Goal: Use online tool/utility: Utilize a website feature to perform a specific function

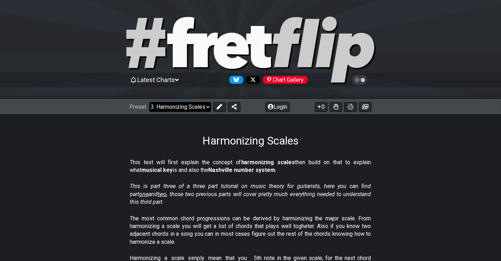
click at [197, 104] on select "Welcome to #fretflip! Initial Preset Custom Preset Minor Pentatonic Major Penta…" at bounding box center [180, 107] width 62 height 10
click at [149, 102] on select "Welcome to #fretflip! Initial Preset Custom Preset Minor Pentatonic Major Penta…" at bounding box center [180, 107] width 62 height 10
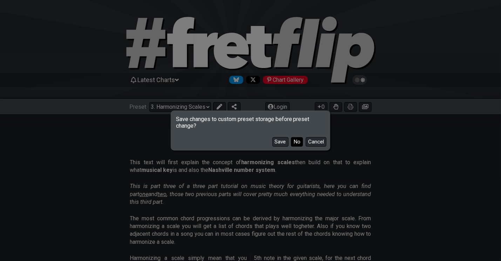
click at [296, 139] on button "No" at bounding box center [297, 141] width 12 height 9
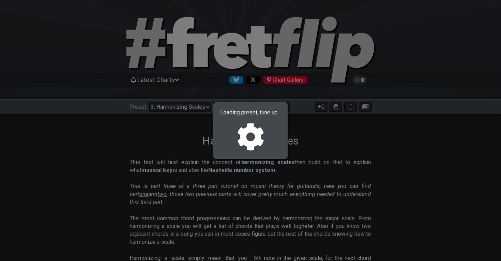
select select "/3nps-caged-shapes"
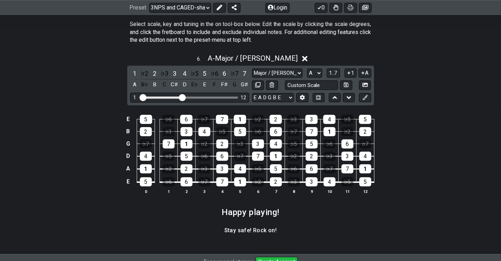
scroll to position [993, 0]
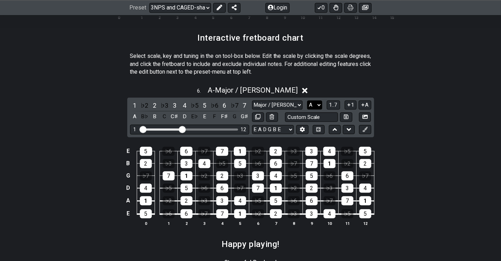
click at [317, 104] on select "A♭ A A♯ B♭ B C C♯ D♭ D D♯ E♭ E F F♯ G♭ G G♯" at bounding box center [314, 104] width 15 height 9
select select "E"
click at [307, 100] on select "A♭ A A♯ B♭ B C C♯ D♭ D D♯ E♭ E F F♯ G♭ G G♯" at bounding box center [314, 104] width 15 height 9
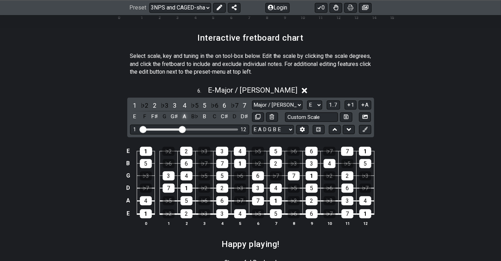
click at [185, 113] on div "A" at bounding box center [184, 116] width 9 height 9
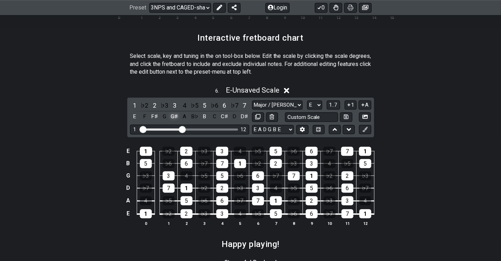
click at [177, 113] on div "G♯" at bounding box center [174, 116] width 9 height 9
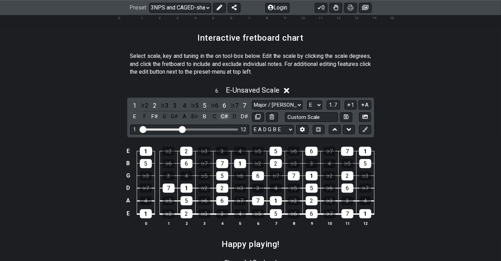
click at [222, 113] on div "C♯" at bounding box center [224, 116] width 9 height 9
click at [134, 114] on div "E" at bounding box center [134, 116] width 9 height 9
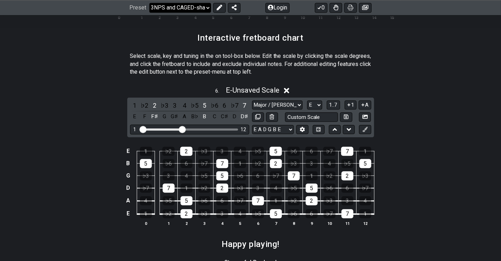
click at [197, 4] on select "Welcome to #fretflip! Initial Preset Custom Preset Minor Pentatonic Major Penta…" at bounding box center [180, 8] width 62 height 10
click at [149, 3] on select "Welcome to #fretflip! Initial Preset Custom Preset Minor Pentatonic Major Penta…" at bounding box center [180, 8] width 62 height 10
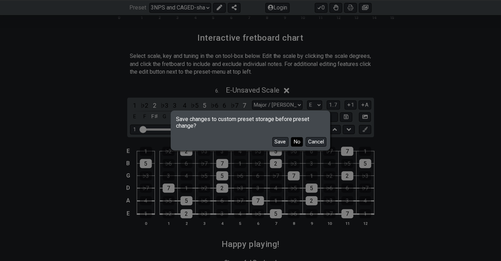
click at [297, 142] on button "No" at bounding box center [297, 141] width 12 height 9
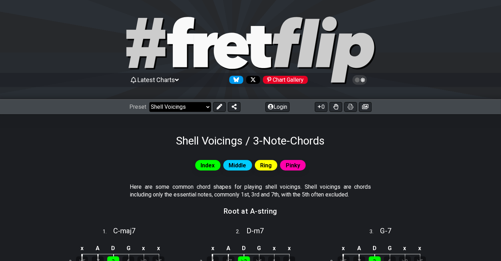
click at [196, 106] on select "Welcome to #fretflip! Initial Preset Custom Preset Minor Pentatonic Major Penta…" at bounding box center [180, 107] width 62 height 10
click at [149, 102] on select "Welcome to #fretflip! Initial Preset Custom Preset Minor Pentatonic Major Penta…" at bounding box center [180, 107] width 62 height 10
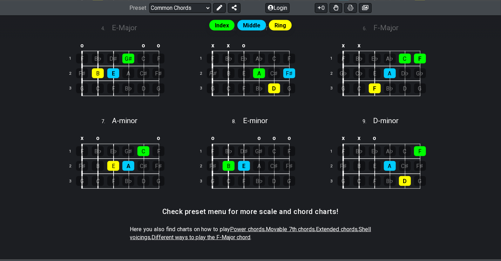
scroll to position [302, 0]
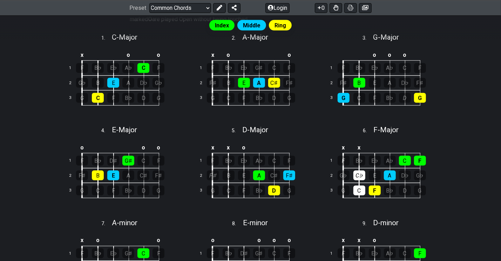
scroll to position [366, 0]
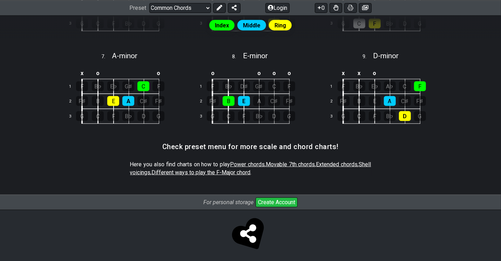
click at [346, 162] on span "Extended chords" at bounding box center [337, 164] width 42 height 7
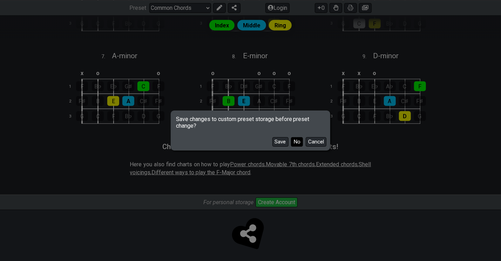
click at [296, 144] on button "No" at bounding box center [297, 141] width 12 height 9
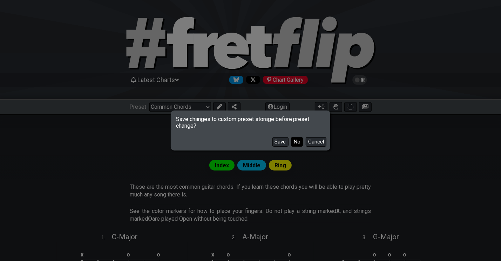
select select "/extended-chords"
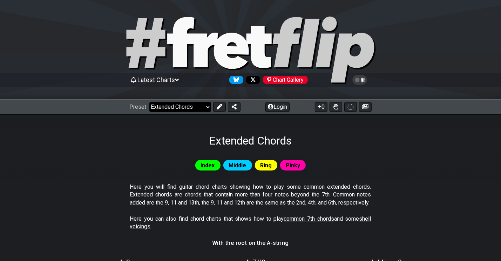
click at [18, 43] on div at bounding box center [250, 51] width 501 height 72
click at [188, 110] on select "Welcome to #fretflip! Initial Preset Custom Preset Minor Pentatonic Major Penta…" at bounding box center [180, 107] width 62 height 10
select select "C"
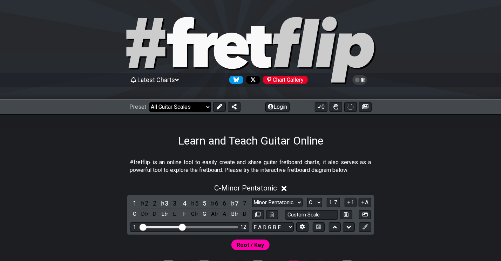
click at [149, 102] on select "Welcome to #fretflip! Initial Preset Custom Preset Minor Pentatonic Major Penta…" at bounding box center [180, 107] width 62 height 10
click at [24, 57] on div at bounding box center [250, 51] width 501 height 72
select select "/welcome"
click at [23, 57] on div at bounding box center [250, 51] width 501 height 72
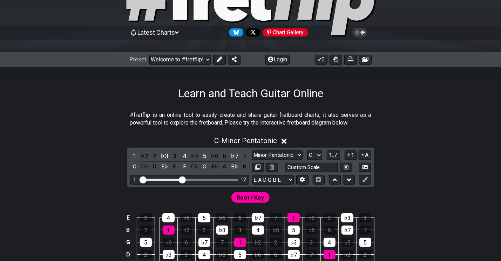
scroll to position [48, 0]
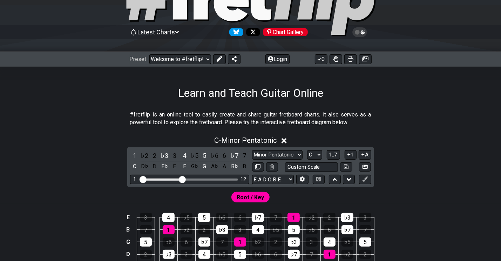
click at [18, 57] on div "Preset Welcome to #fretflip! Initial Preset Custom Preset Minor Pentatonic Majo…" at bounding box center [250, 59] width 501 height 15
click at [19, 57] on div "Preset Welcome to #fretflip! Initial Preset Custom Preset Minor Pentatonic Majo…" at bounding box center [250, 59] width 501 height 15
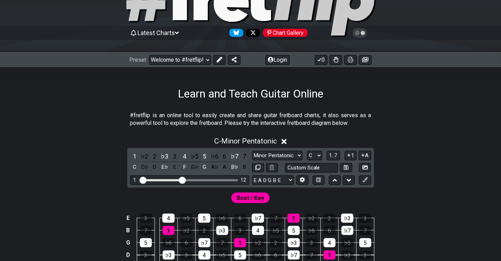
scroll to position [48, 0]
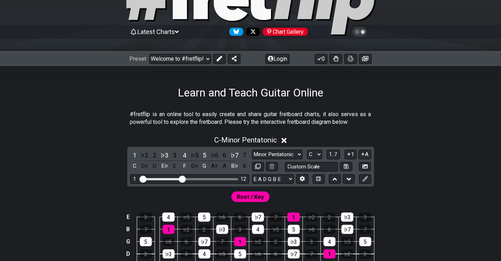
click at [23, 64] on div "Preset Welcome to #fretflip! Initial Preset Custom Preset Minor Pentatonic Majo…" at bounding box center [250, 58] width 501 height 15
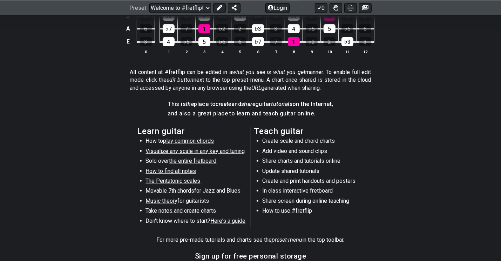
scroll to position [287, 0]
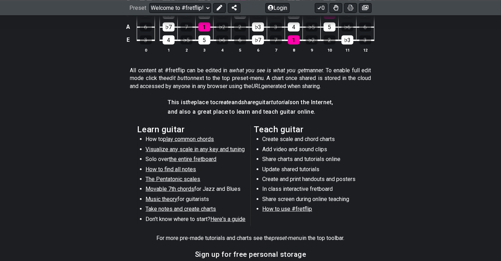
click at [13, 53] on div "E 3 4 ♭5 5 ♭6 6 ♭7 7 1 ♭2 2 ♭3 3 B 7 1 ♭2 2 ♭3 3 4 ♭5 5 ♭6 6 ♭7 7 G 5 ♭6 6 ♭7 7…" at bounding box center [250, 13] width 501 height 99
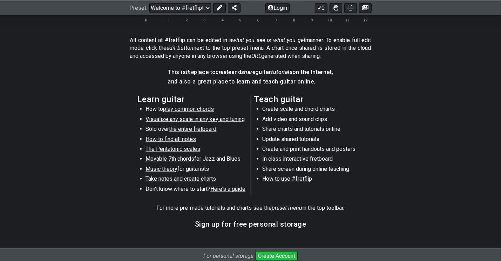
scroll to position [320, 0]
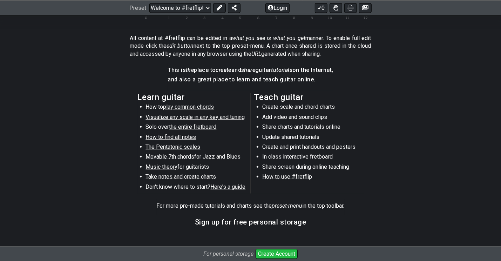
click at [5, 53] on section "All content at #fretflip can be edited in a what you see is what you get manner…" at bounding box center [250, 48] width 501 height 32
click at [28, 66] on section "This is the place to create and share guitar tutorials on the Internet, and als…" at bounding box center [250, 76] width 501 height 27
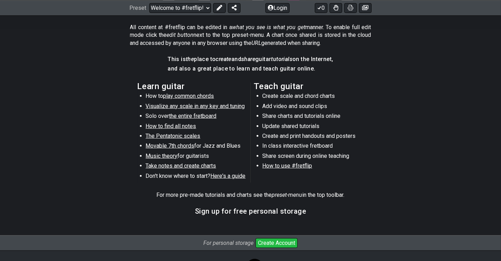
scroll to position [330, 0]
click at [156, 167] on span "Take notes and create charts" at bounding box center [181, 166] width 70 height 7
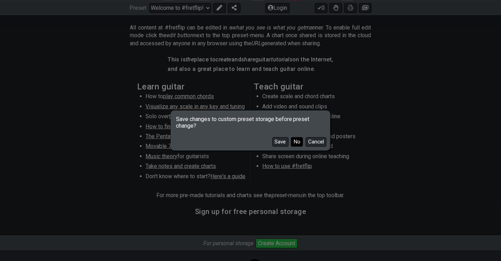
click at [297, 144] on button "No" at bounding box center [297, 141] width 12 height 9
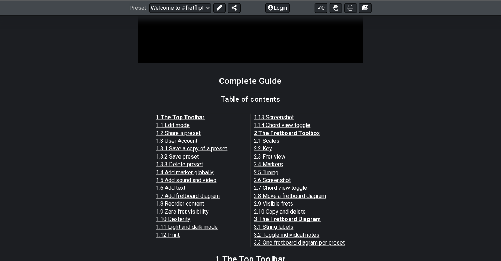
scroll to position [565, 0]
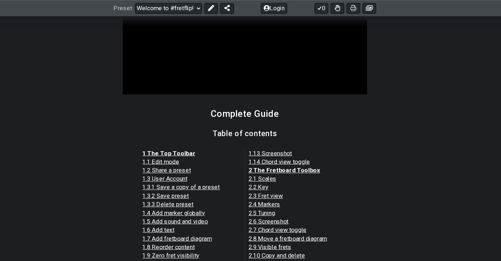
click at [451, 59] on section "Basic Editing" at bounding box center [250, 25] width 501 height 148
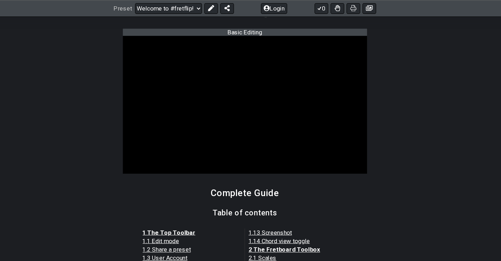
scroll to position [422, 0]
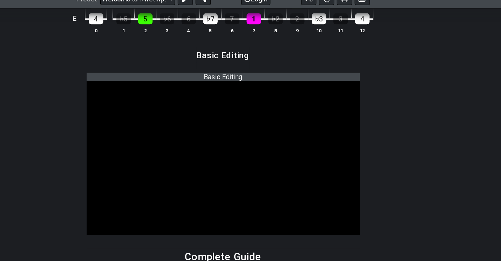
click at [452, 60] on section "Basic Editing" at bounding box center [250, 57] width 501 height 18
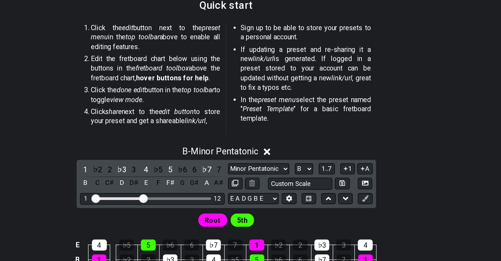
scroll to position [148, 0]
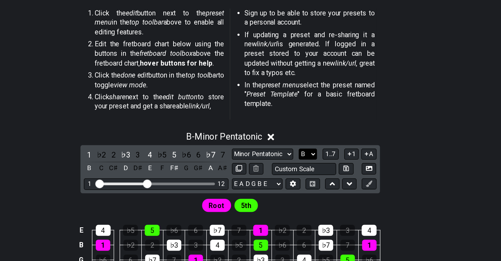
click at [316, 170] on select "A♭ A A♯ B♭ B C C♯ D♭ D D♯ E♭ E F F♯ G♭ G G♯" at bounding box center [314, 172] width 15 height 9
click at [318, 173] on select "A♭ A A♯ B♭ B C C♯ D♭ D D♯ E♭ E F F♯ G♭ G G♯" at bounding box center [314, 172] width 15 height 9
click at [317, 171] on select "A♭ A A♯ B♭ B C C♯ D♭ D D♯ E♭ E F F♯ G♭ G G♯" at bounding box center [314, 172] width 15 height 9
select select "E"
click at [307, 168] on select "A♭ A A♯ B♭ B C C♯ D♭ D D♯ E♭ E F F♯ G♭ G G♯" at bounding box center [314, 172] width 15 height 9
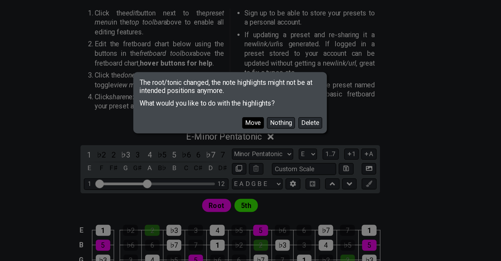
click at [270, 150] on button "Move" at bounding box center [269, 146] width 18 height 9
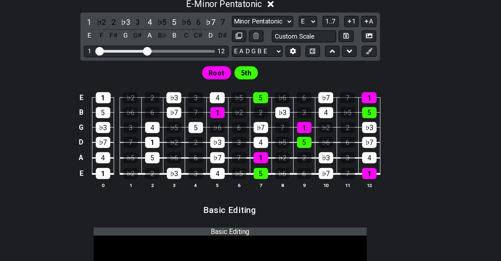
scroll to position [258, 0]
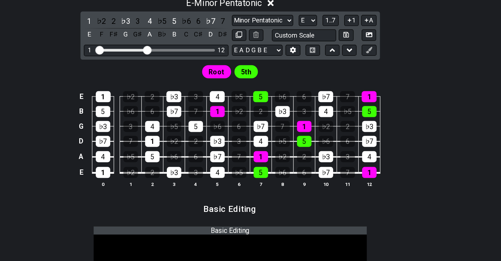
click at [419, 105] on div "Root 5th" at bounding box center [250, 103] width 501 height 17
click at [155, 63] on div "2" at bounding box center [154, 63] width 9 height 9
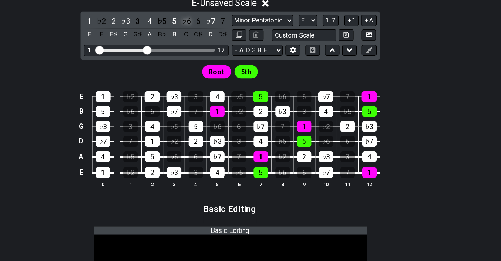
click at [215, 61] on div "♭6" at bounding box center [214, 63] width 9 height 9
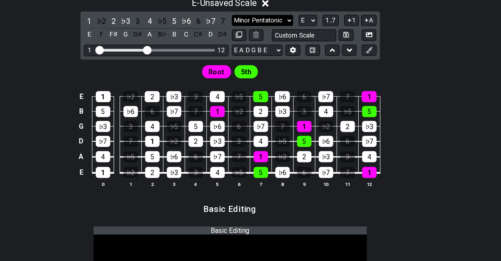
click at [288, 63] on select "Minor Pentatonic Root Minor Pentatonic Major Pentatonic Minor Blues Major Blues…" at bounding box center [277, 62] width 50 height 9
click at [252, 58] on select "Minor Pentatonic Root Minor Pentatonic Major Pentatonic Minor Blues Major Blues…" at bounding box center [277, 62] width 50 height 9
click at [286, 62] on select "Minor Pentatonic Root Minor Pentatonic Major Pentatonic Minor Blues Major Blues…" at bounding box center [277, 62] width 50 height 9
select select "Melodic Minor"
click at [252, 58] on select "Minor Pentatonic Root Minor Pentatonic Major Pentatonic Minor Blues Major Blues…" at bounding box center [277, 62] width 50 height 9
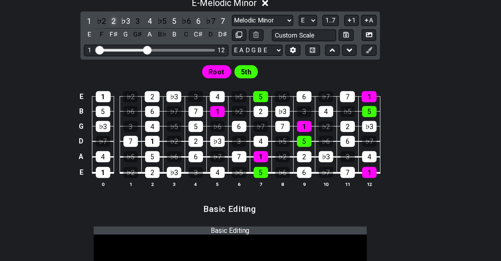
click at [153, 63] on div "2" at bounding box center [154, 63] width 9 height 9
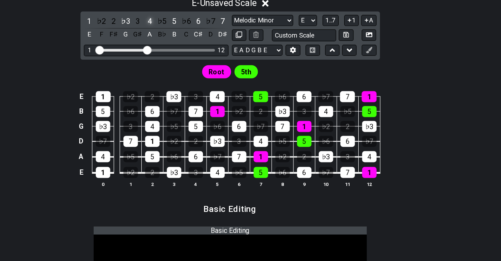
click at [184, 61] on div "4" at bounding box center [184, 63] width 9 height 9
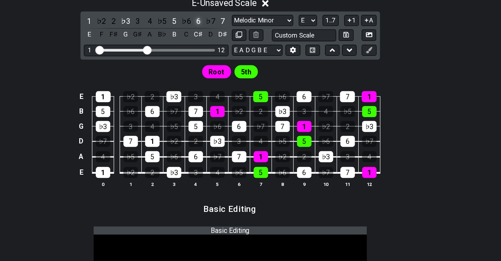
click at [222, 62] on div "6" at bounding box center [224, 63] width 9 height 9
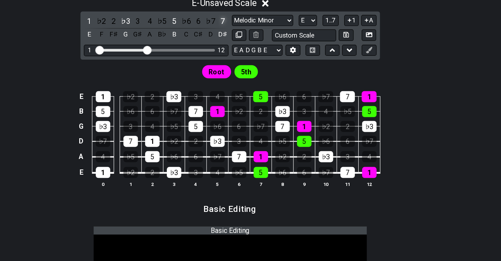
click at [245, 61] on div "7" at bounding box center [244, 63] width 9 height 9
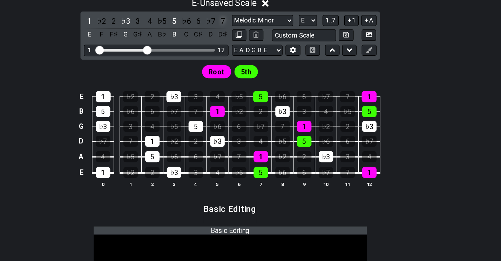
scroll to position [258, 0]
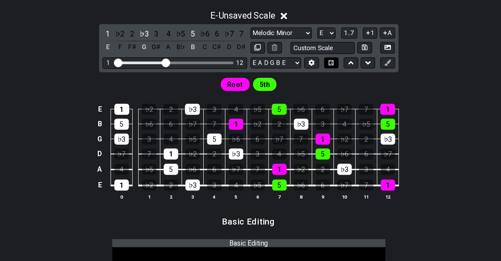
click at [318, 85] on icon at bounding box center [318, 87] width 5 height 5
click at [316, 86] on icon at bounding box center [318, 87] width 5 height 5
click at [315, 83] on button at bounding box center [319, 87] width 12 height 9
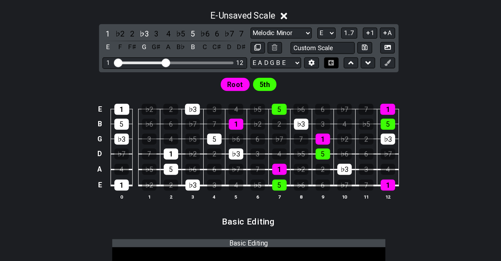
click at [315, 86] on button at bounding box center [319, 87] width 12 height 9
click at [327, 74] on input "text" at bounding box center [311, 74] width 53 height 9
type input "Custom Scale"
click at [292, 60] on select "Minor Pentatonic Root Minor Pentatonic Major Pentatonic Minor Blues Major Blues…" at bounding box center [277, 63] width 50 height 9
click at [252, 59] on select "Minor Pentatonic Root Minor Pentatonic Major Pentatonic Minor Blues Major Blues…" at bounding box center [277, 63] width 50 height 9
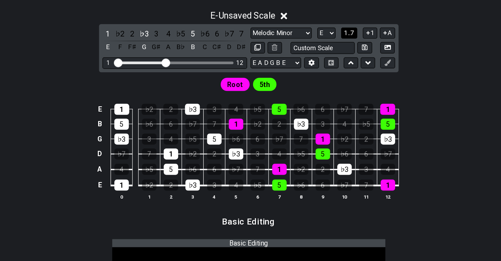
click at [330, 63] on span "1..7" at bounding box center [333, 63] width 8 height 6
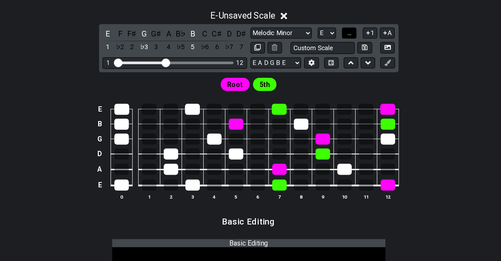
click at [330, 63] on button "..." at bounding box center [333, 63] width 12 height 9
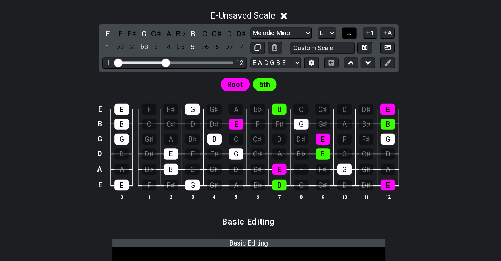
click at [330, 63] on button "E.." at bounding box center [333, 63] width 12 height 9
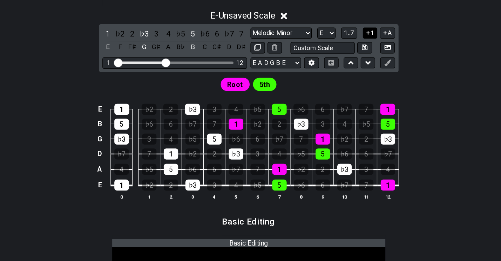
click at [353, 60] on button "1" at bounding box center [351, 63] width 12 height 9
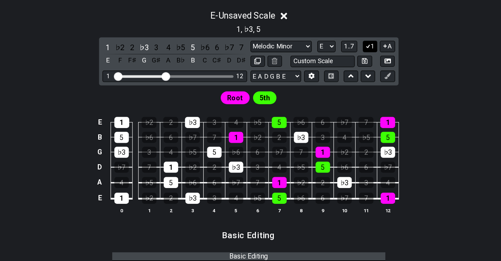
click at [352, 74] on button "1" at bounding box center [351, 73] width 12 height 9
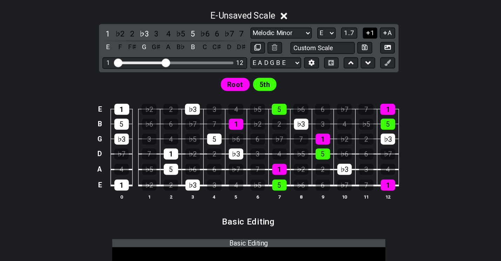
click at [352, 63] on button "1" at bounding box center [351, 63] width 12 height 9
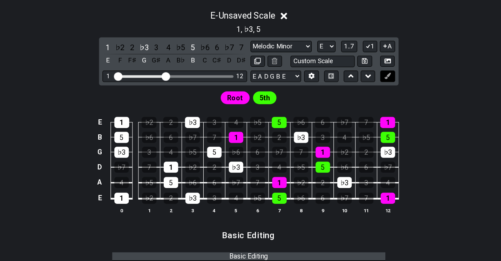
click at [369, 94] on button at bounding box center [365, 98] width 12 height 9
click at [270, 84] on icon at bounding box center [272, 85] width 5 height 5
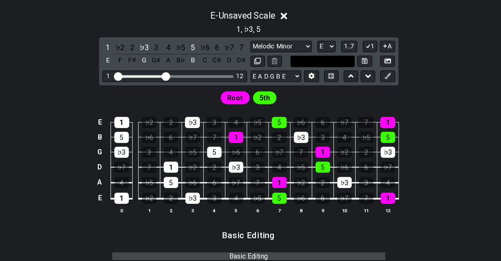
click at [306, 84] on input "text" at bounding box center [311, 86] width 53 height 9
click at [288, 72] on select "Minor Pentatonic Root Minor Pentatonic Major Pentatonic Minor Blues Major Blues…" at bounding box center [277, 73] width 50 height 9
type input "Custom Scale"
click at [252, 69] on select "Minor Pentatonic Root Minor Pentatonic Major Pentatonic Minor Blues Major Blues…" at bounding box center [277, 73] width 50 height 9
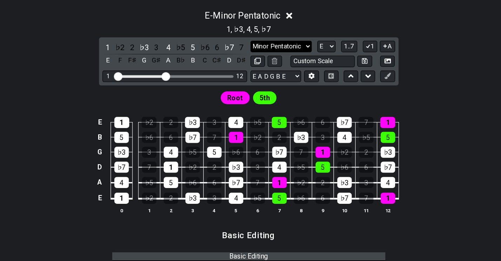
click at [283, 76] on select "Minor Pentatonic Root Minor Pentatonic Major Pentatonic Minor Blues Major Blues…" at bounding box center [277, 73] width 50 height 9
select select "Minor / Aeolian"
click at [252, 69] on select "Minor Pentatonic Root Minor Pentatonic Major Pentatonic Minor Blues Major Blues…" at bounding box center [277, 73] width 50 height 9
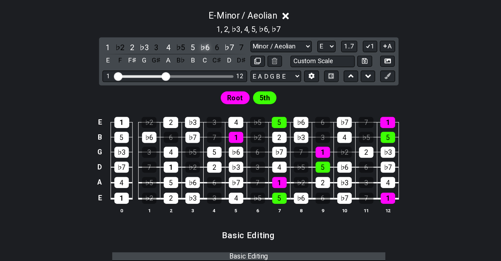
click at [216, 76] on div "♭6" at bounding box center [214, 74] width 9 height 9
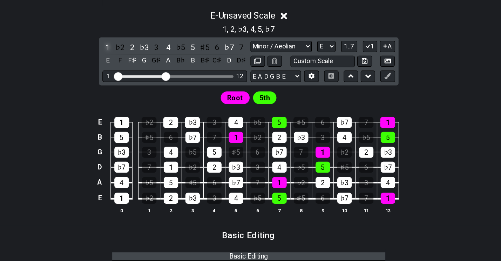
click at [137, 74] on div "1" at bounding box center [134, 74] width 9 height 9
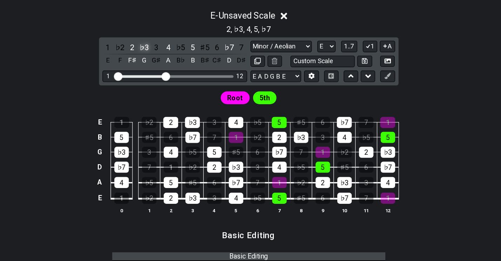
click at [164, 73] on div "♭3" at bounding box center [164, 74] width 9 height 9
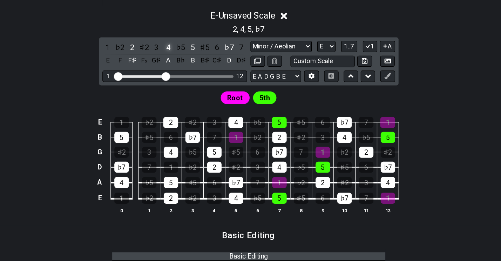
click at [184, 74] on div "4" at bounding box center [184, 74] width 9 height 9
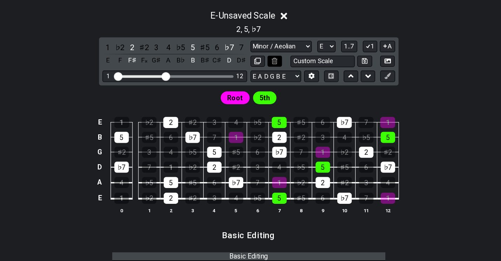
click at [270, 83] on icon at bounding box center [272, 85] width 5 height 5
drag, startPoint x: 261, startPoint y: 83, endPoint x: 274, endPoint y: 87, distance: 14.3
click at [261, 83] on button at bounding box center [258, 86] width 12 height 9
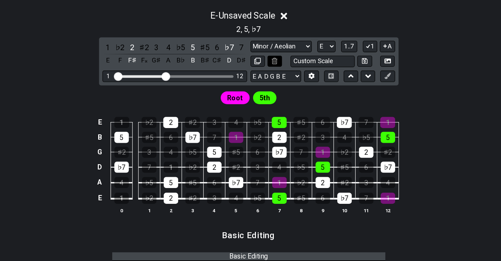
select select "Minor / Aeolian"
select select "E"
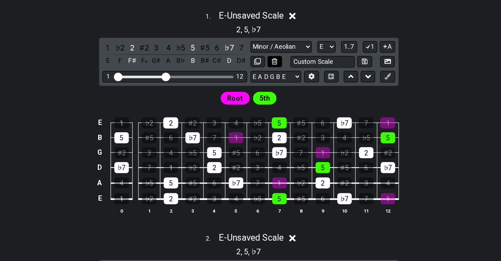
click at [273, 86] on icon at bounding box center [272, 86] width 5 height 5
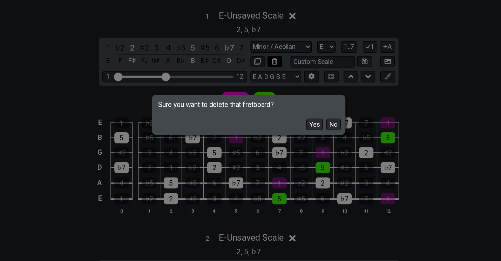
click at [273, 86] on div "Sure you want to delete that fretboard? Yes No" at bounding box center [250, 130] width 501 height 261
click at [304, 141] on button "Yes" at bounding box center [305, 138] width 14 height 9
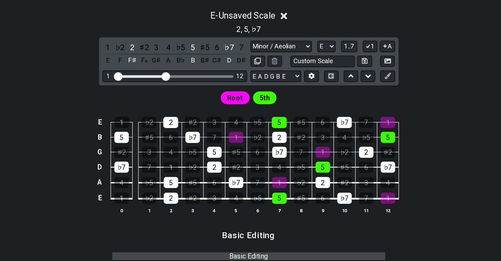
click at [305, 138] on td "3" at bounding box center [312, 143] width 18 height 12
click at [281, 76] on select "Minor Pentatonic Root Minor Pentatonic Major Pentatonic Minor Blues Major Blues…" at bounding box center [277, 73] width 50 height 9
select select "Minor Blues"
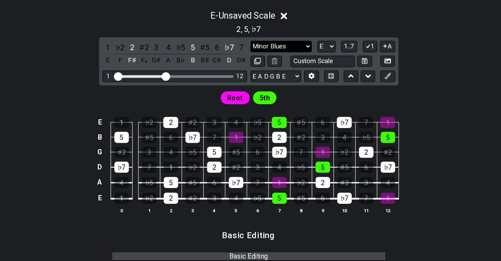
click at [252, 69] on select "Minor Pentatonic Root Minor Pentatonic Major Pentatonic Minor Blues Major Blues…" at bounding box center [277, 73] width 50 height 9
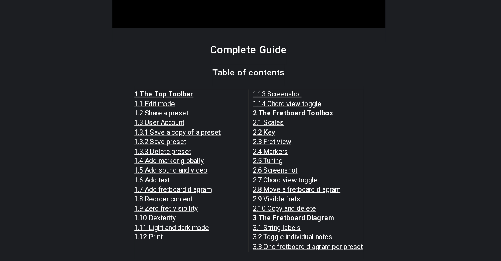
scroll to position [599, 0]
